Goal: Information Seeking & Learning: Understand process/instructions

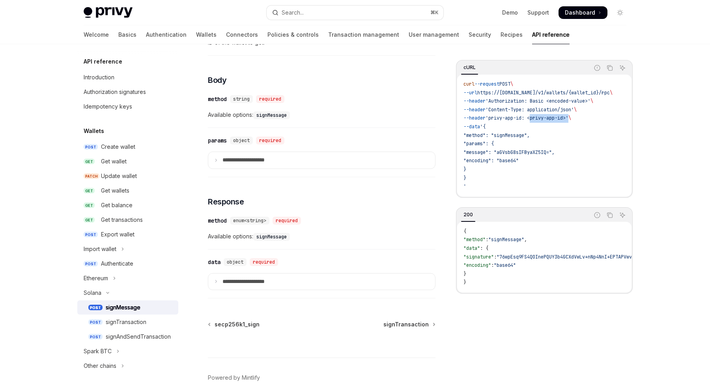
scroll to position [289, 0]
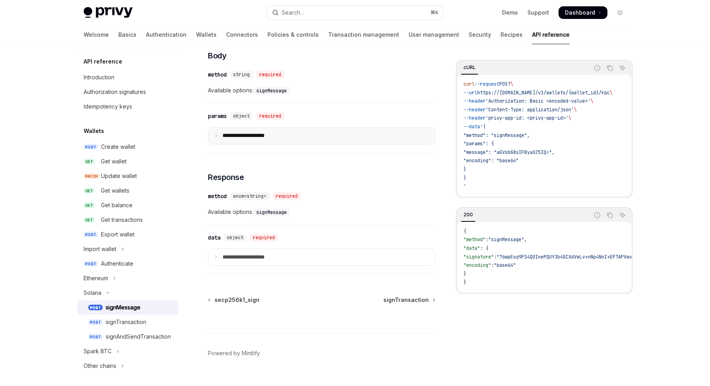
click at [251, 139] on p "**********" at bounding box center [251, 135] width 57 height 7
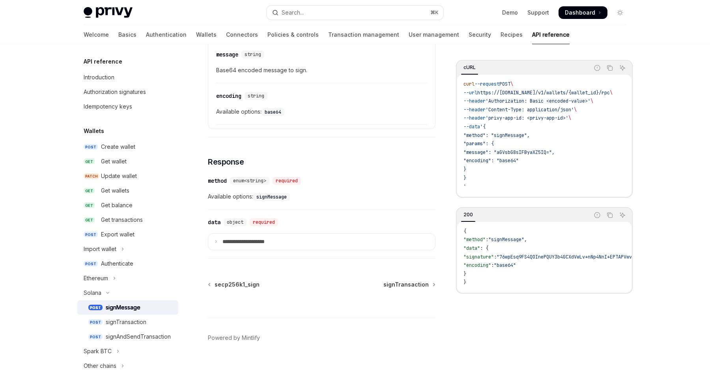
scroll to position [403, 0]
click at [245, 243] on p "**********" at bounding box center [251, 241] width 57 height 7
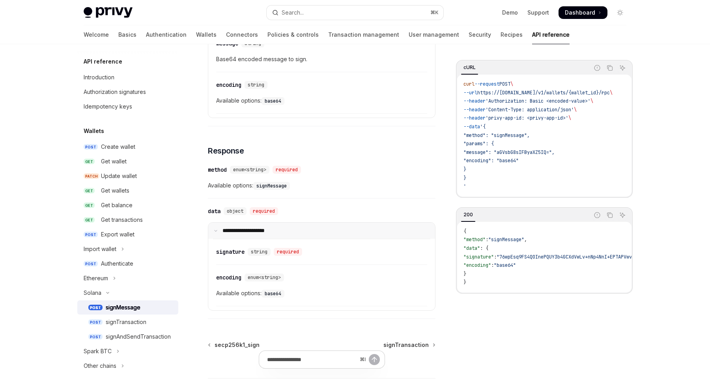
scroll to position [407, 0]
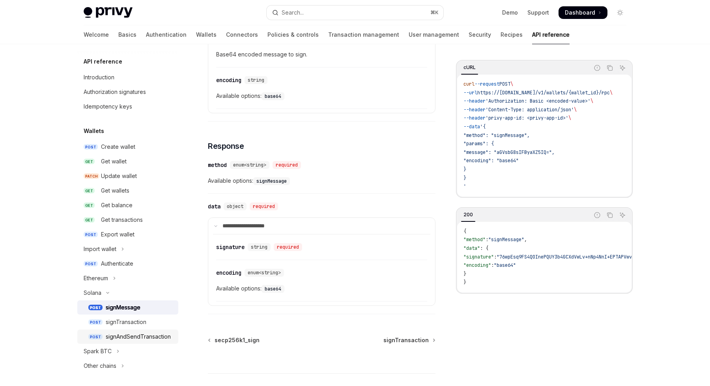
click at [124, 335] on div "signAndSendTransaction" at bounding box center [138, 336] width 65 height 9
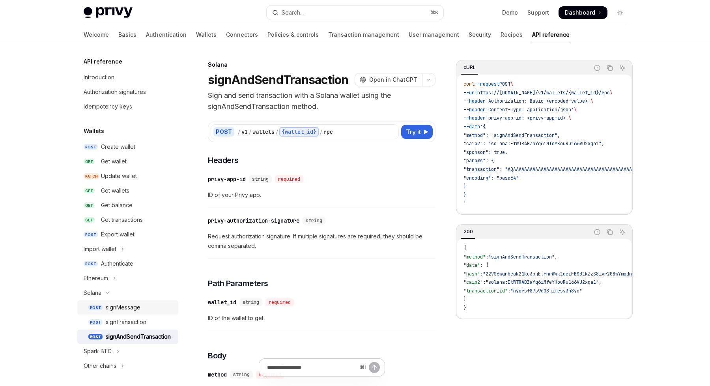
click at [104, 308] on link "POST signMessage" at bounding box center [127, 307] width 101 height 14
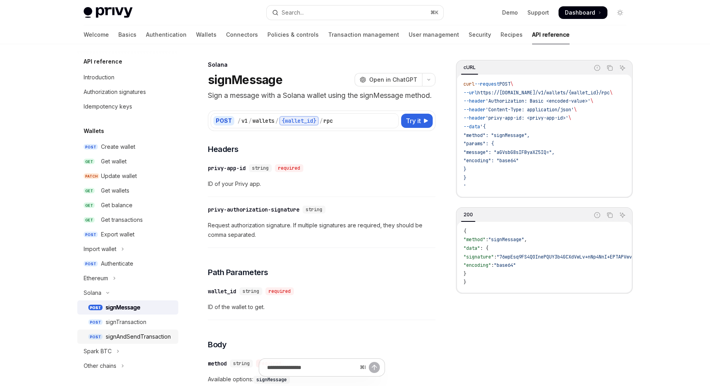
click at [118, 338] on div "signAndSendTransaction" at bounding box center [138, 336] width 65 height 9
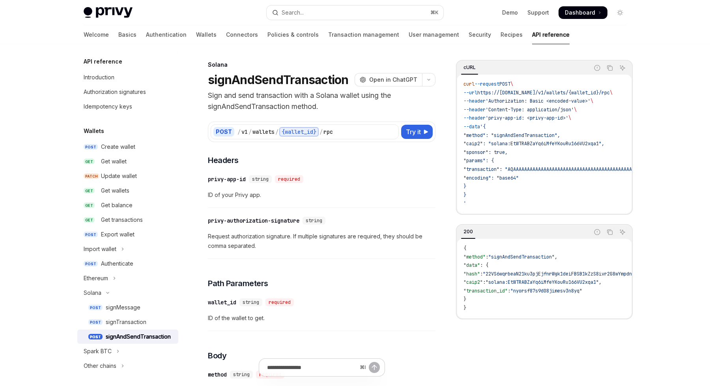
type textarea "*"
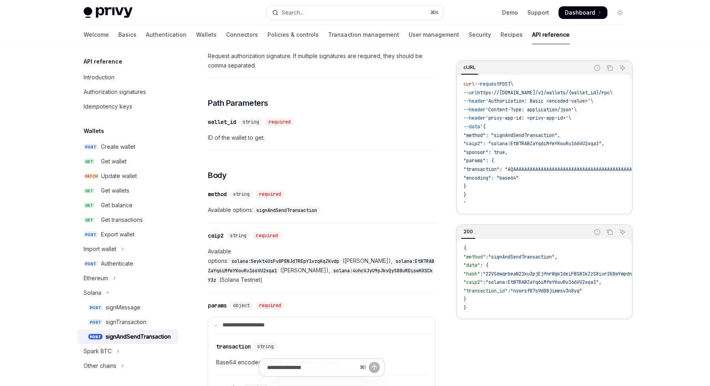
scroll to position [185, 0]
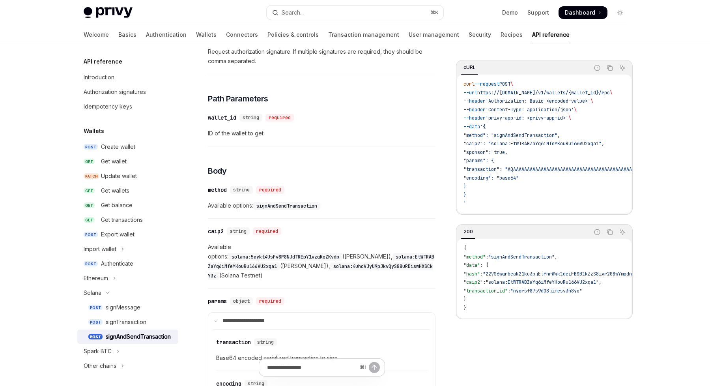
click at [264, 253] on code "solana:5eykt4UsFv8P8NJdTREpY1vzqKqZKvdp" at bounding box center [285, 257] width 114 height 8
drag, startPoint x: 264, startPoint y: 247, endPoint x: 327, endPoint y: 248, distance: 62.8
click at [327, 253] on code "solana:5eykt4UsFv8P8NJdTREpY1vzqKqZKvdp" at bounding box center [285, 257] width 114 height 8
copy code "solana:5eykt4UsFv8P8NJdTREpY1vzqKqZKvdp"
click at [214, 258] on code "solana:EtWTRABZaYq6iMfeYKouRu166VU2xqa1" at bounding box center [321, 261] width 227 height 17
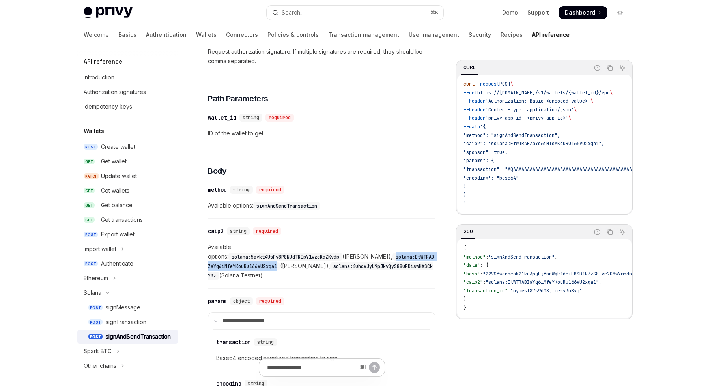
drag, startPoint x: 214, startPoint y: 258, endPoint x: 259, endPoint y: 256, distance: 44.7
click at [259, 256] on code "solana:EtWTRABZaYq6iMfeYKouRu166VU2xqa1" at bounding box center [321, 261] width 227 height 17
copy code "solana:EtWTRABZaYq6iMfeYKouRu166VU2xqa1"
click at [263, 253] on code "solana:5eykt4UsFv8P8NJdTREpY1vzqKqZKvdp" at bounding box center [285, 257] width 114 height 8
drag, startPoint x: 263, startPoint y: 246, endPoint x: 300, endPoint y: 246, distance: 37.1
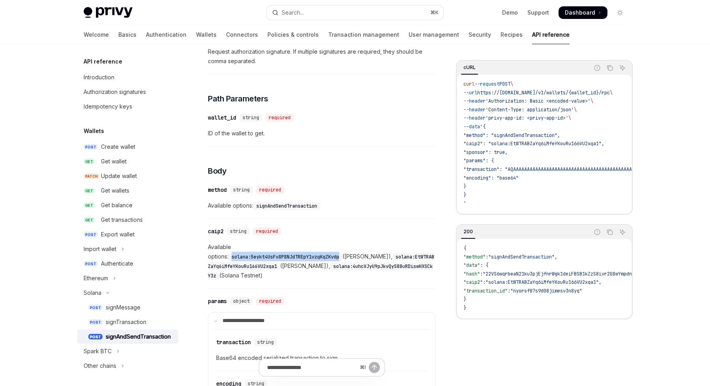
click at [300, 253] on code "solana:5eykt4UsFv8P8NJdTREpY1vzqKqZKvdp" at bounding box center [285, 257] width 114 height 8
copy code "solana:5eykt4UsFv8P8NJdTREpY1vzqKqZKvdp"
click at [221, 313] on summary "**********" at bounding box center [321, 321] width 227 height 17
